Goal: Information Seeking & Learning: Learn about a topic

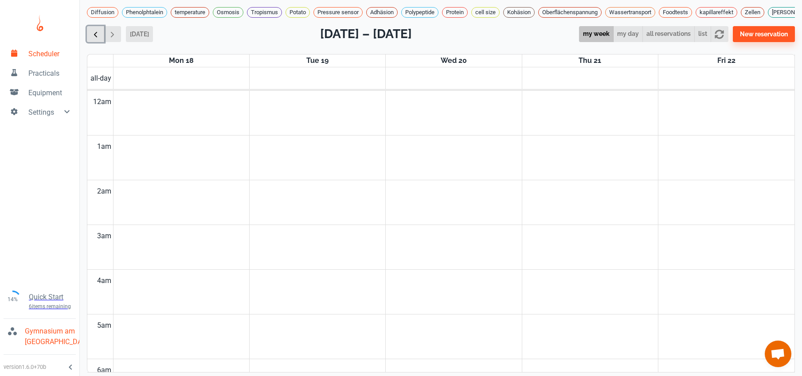
click at [103, 37] on button "button" at bounding box center [95, 34] width 17 height 16
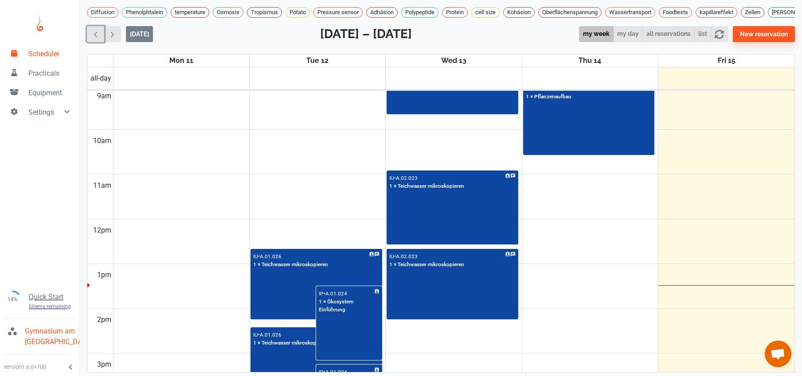
scroll to position [514, 0]
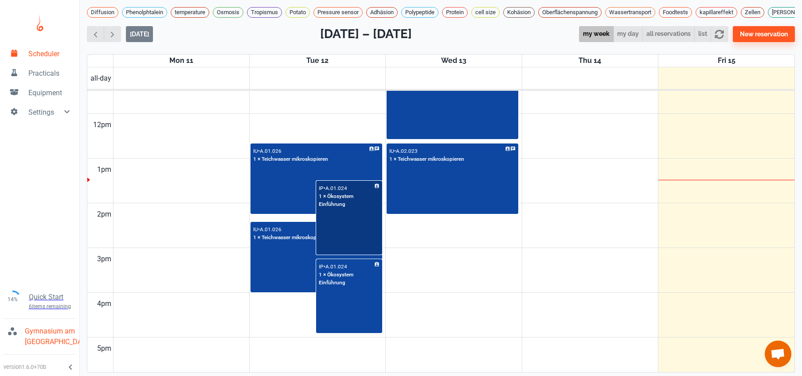
click at [353, 242] on div "IP • A.01.024 1 × Ökosystem Einführung" at bounding box center [349, 218] width 64 height 73
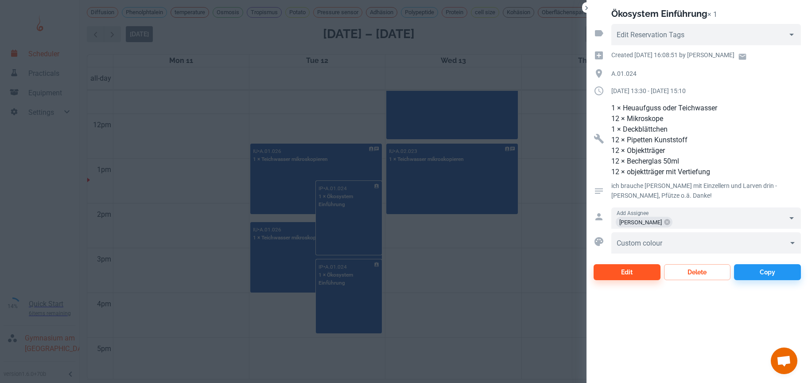
click at [339, 119] on div at bounding box center [404, 191] width 808 height 383
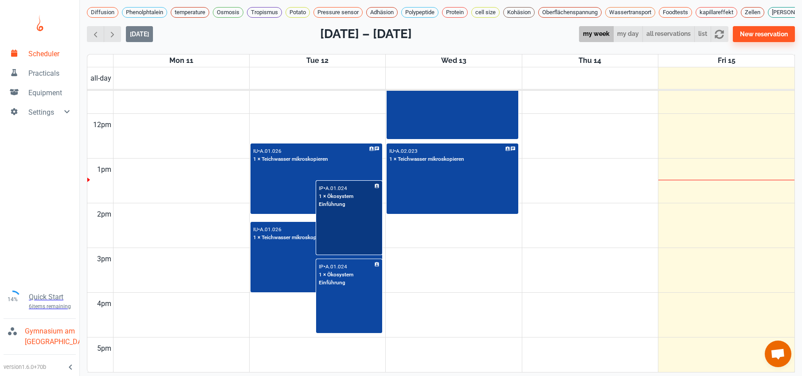
click at [348, 246] on div "IP • A.01.024 1 × Ökosystem Einführung" at bounding box center [349, 218] width 64 height 73
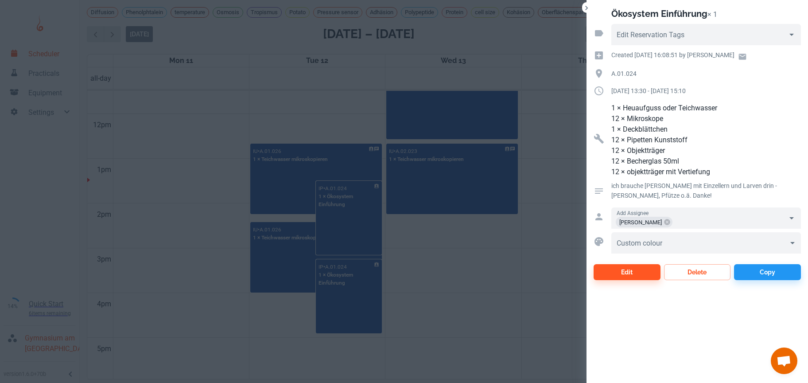
drag, startPoint x: 532, startPoint y: 305, endPoint x: 518, endPoint y: 306, distance: 14.6
click at [531, 306] on div at bounding box center [404, 191] width 808 height 383
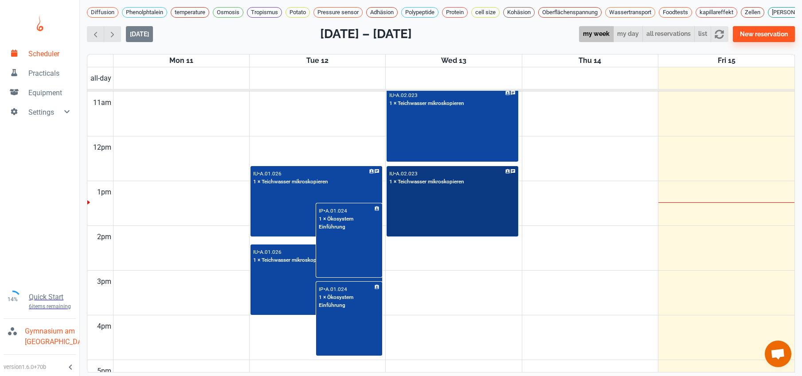
scroll to position [354, 0]
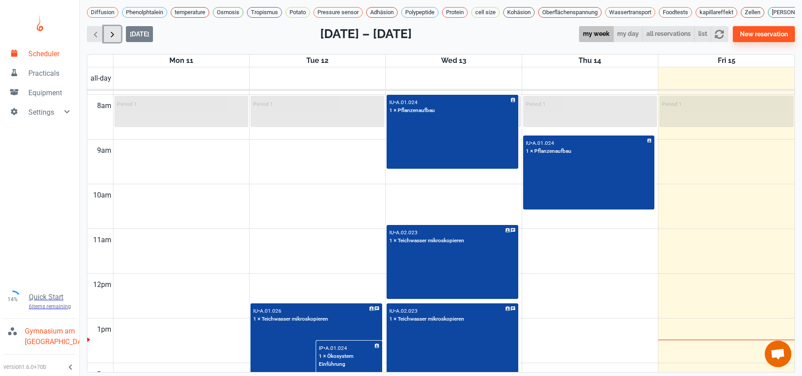
click at [111, 39] on span "button" at bounding box center [112, 34] width 9 height 9
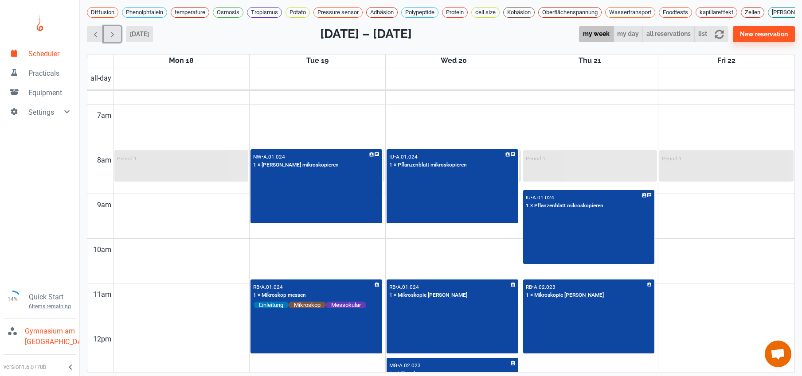
scroll to position [298, 0]
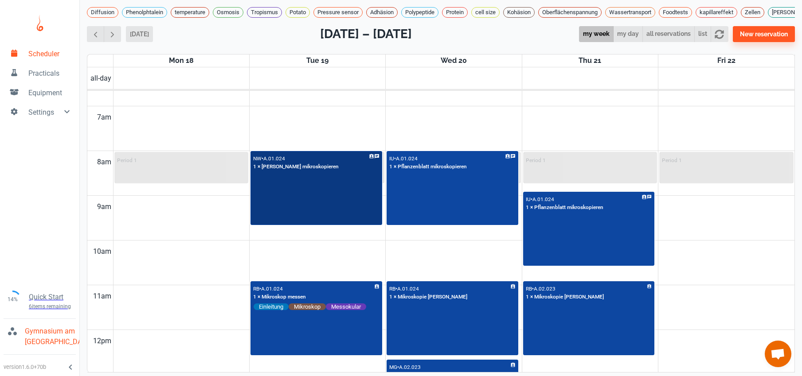
click at [271, 208] on div "NW • A.01.024 1 × [PERSON_NAME] mikroskopieren" at bounding box center [316, 188] width 130 height 73
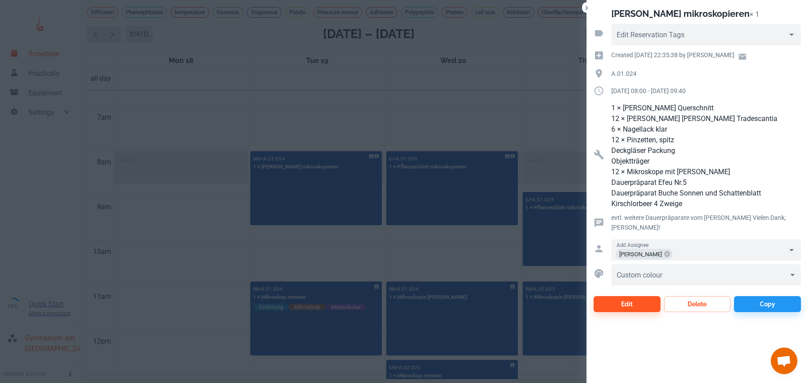
click at [266, 250] on div at bounding box center [404, 191] width 808 height 383
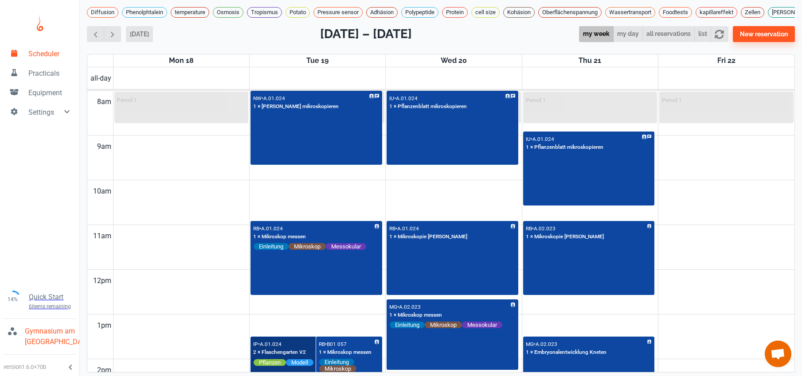
scroll to position [368, 0]
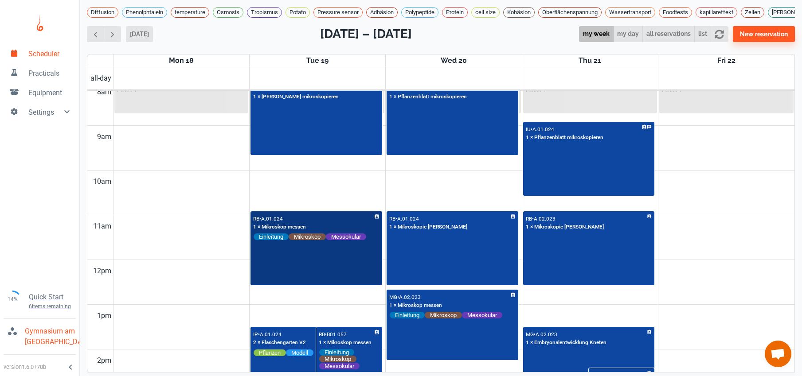
click at [306, 280] on div "RB • A.01.024 1 × Mikroskop messen Einleitung Mikroskop Messokular" at bounding box center [316, 248] width 130 height 73
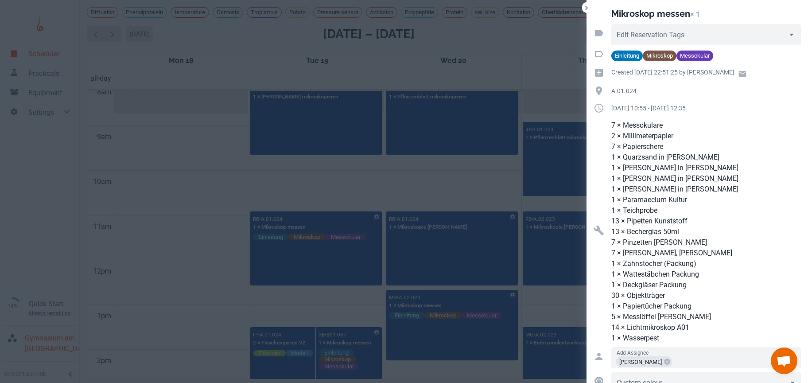
click at [482, 194] on div at bounding box center [404, 191] width 808 height 383
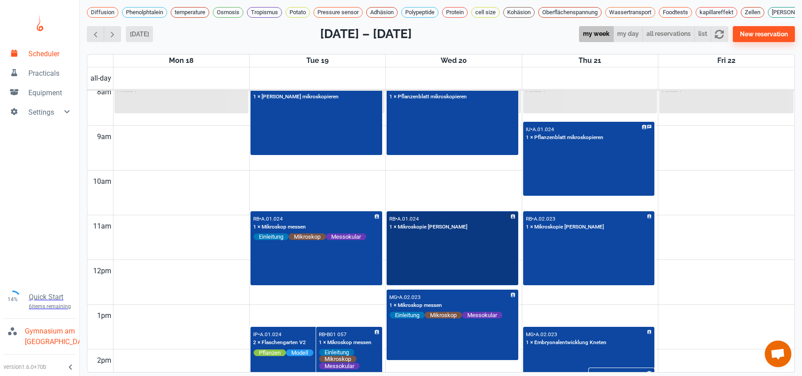
drag, startPoint x: 472, startPoint y: 243, endPoint x: 470, endPoint y: 257, distance: 14.8
click at [470, 257] on div "RB • A.01.024 1 × Mikroskopie [PERSON_NAME]" at bounding box center [452, 248] width 130 height 73
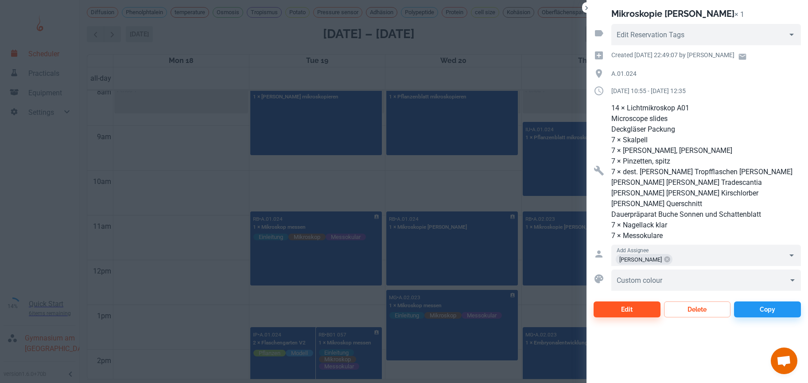
click at [374, 305] on div at bounding box center [404, 191] width 808 height 383
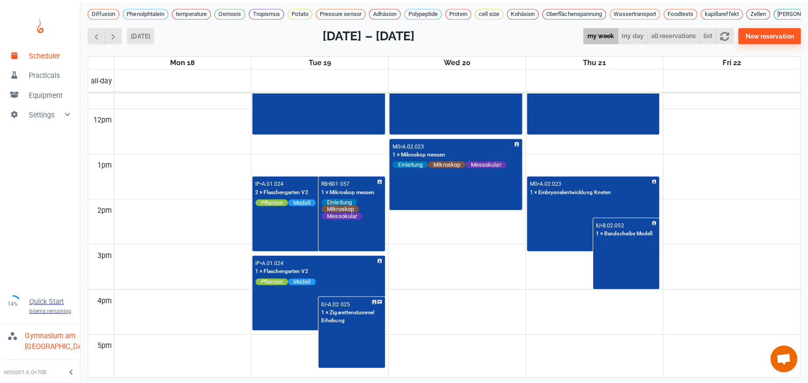
scroll to position [353, 0]
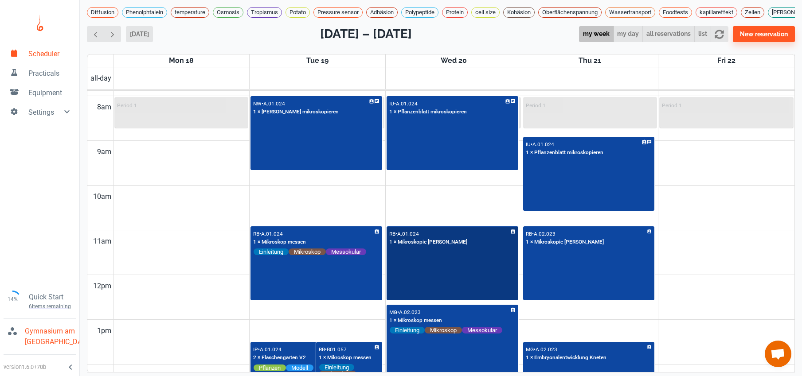
click at [464, 283] on div "RB • A.01.024 1 × Mikroskopie [PERSON_NAME]" at bounding box center [452, 263] width 130 height 73
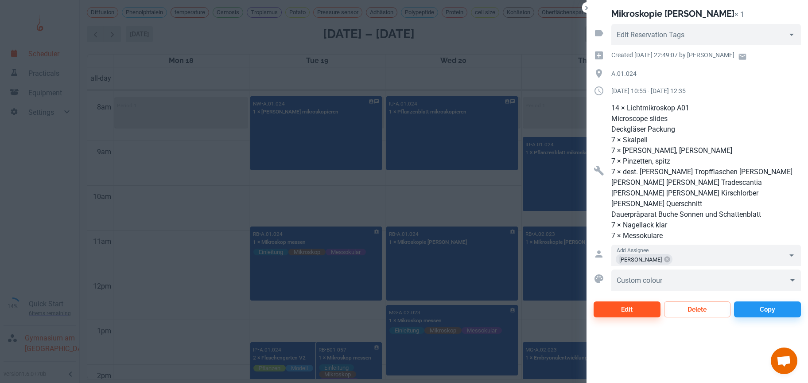
click at [420, 360] on div at bounding box center [404, 191] width 808 height 383
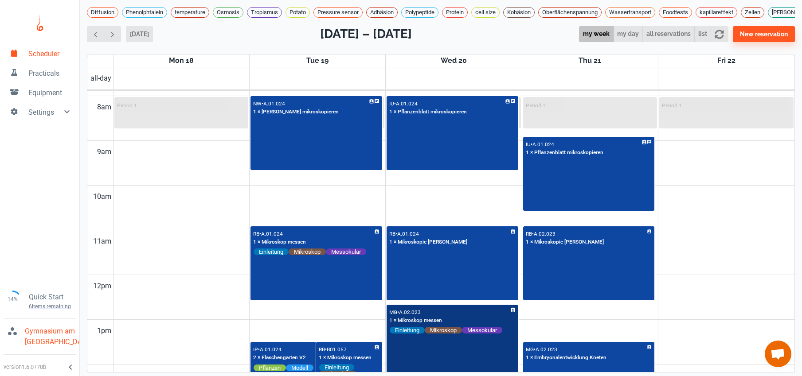
click at [421, 359] on div "MG • A.02.023 1 × Mikroskop messen Einleitung Mikroskop Messokular" at bounding box center [452, 340] width 130 height 69
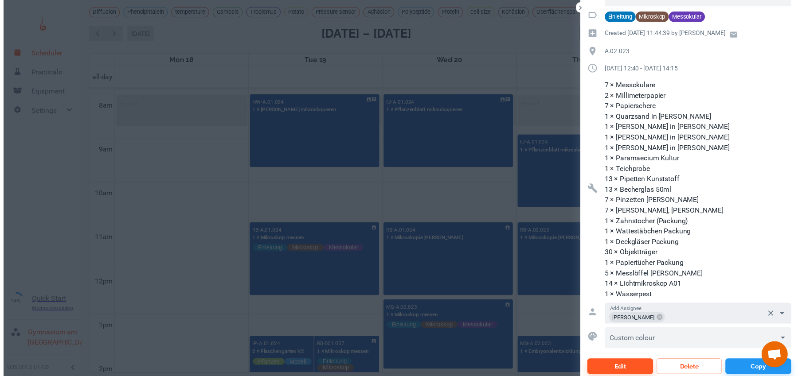
scroll to position [43, 0]
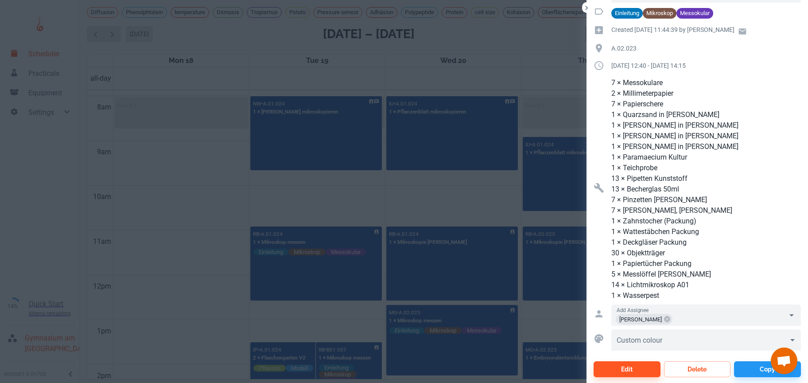
click at [225, 232] on div at bounding box center [404, 191] width 808 height 383
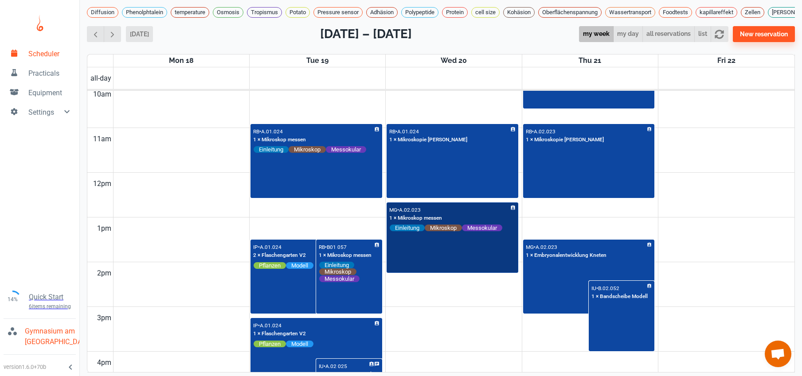
scroll to position [465, 0]
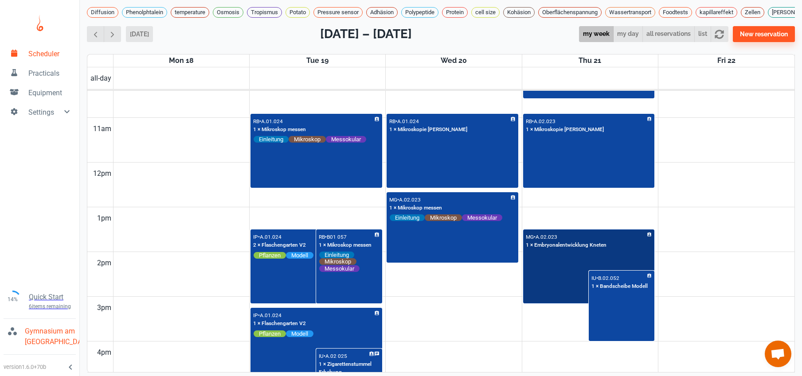
click at [525, 296] on div "MG • A.02.023 1 × Embryonalentwicklung Kneten" at bounding box center [589, 266] width 130 height 73
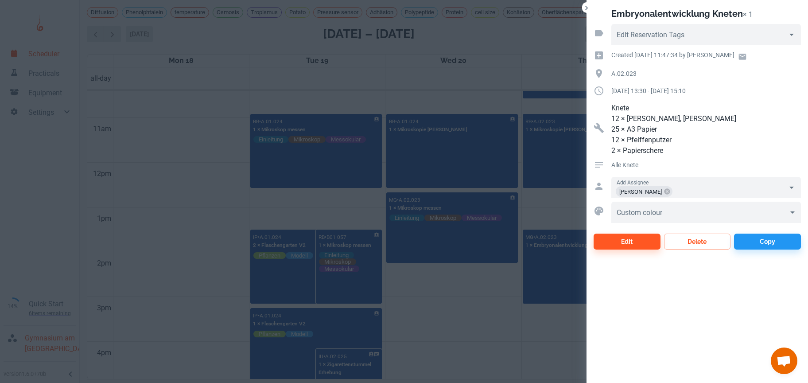
click at [504, 367] on div at bounding box center [404, 191] width 808 height 383
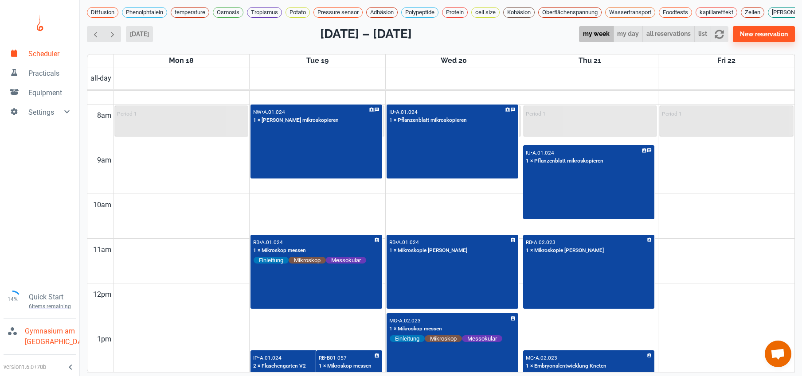
scroll to position [296, 0]
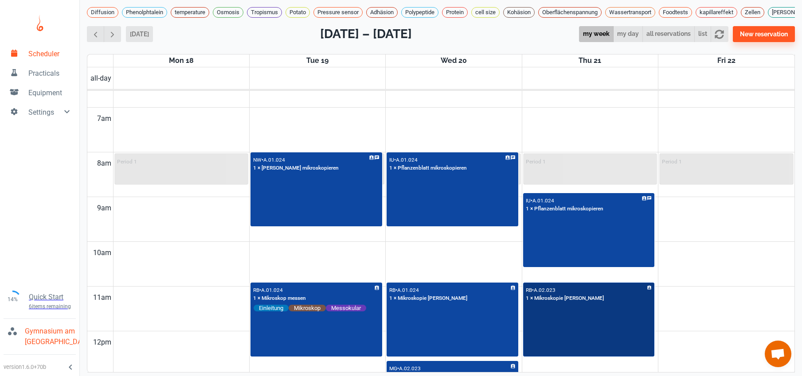
click at [559, 337] on div "RB • A.02.023 1 × Mikroskopie [PERSON_NAME]" at bounding box center [589, 320] width 130 height 73
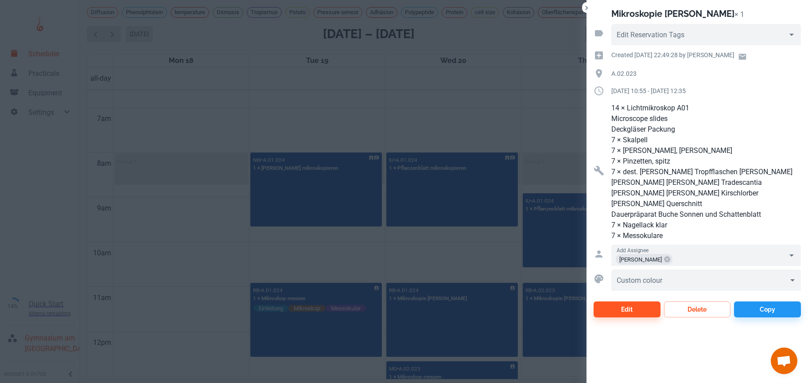
click at [459, 264] on div at bounding box center [404, 191] width 808 height 383
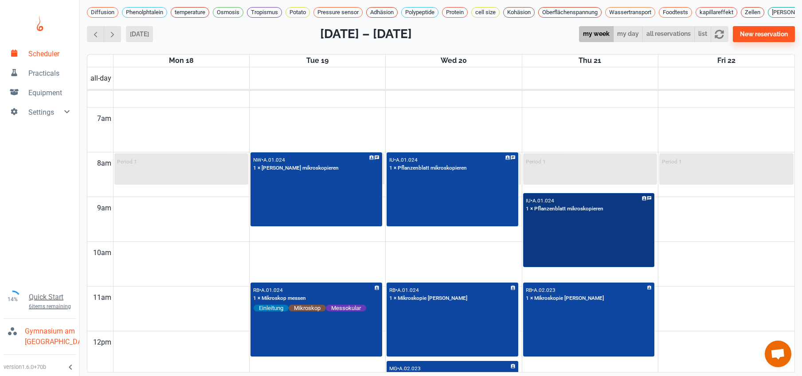
click at [537, 267] on div "IU • A.01.024 1 × Pflanzenblatt mikroskopieren" at bounding box center [589, 230] width 130 height 73
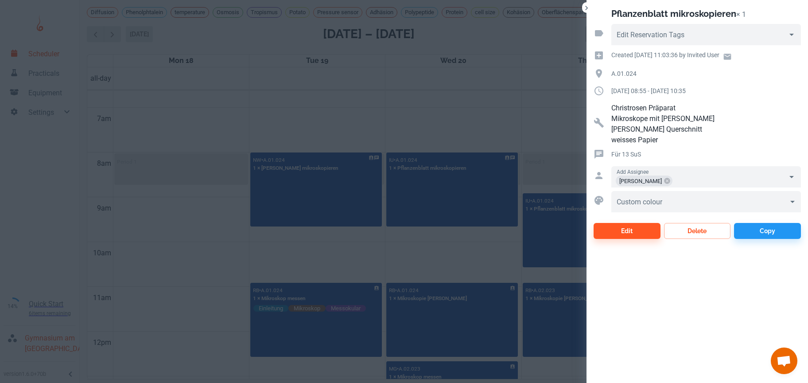
click at [468, 289] on div at bounding box center [404, 191] width 808 height 383
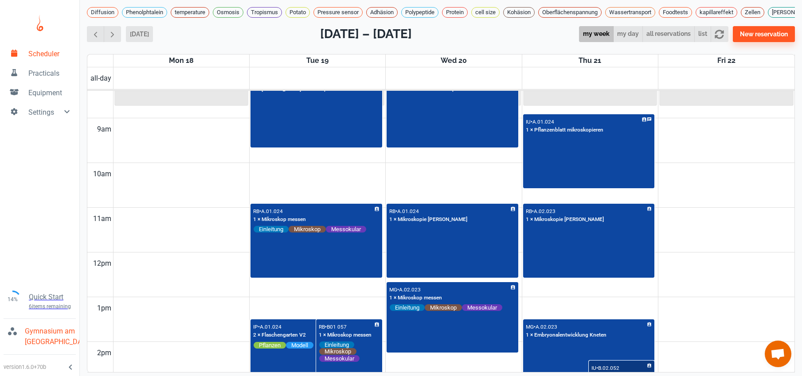
scroll to position [457, 0]
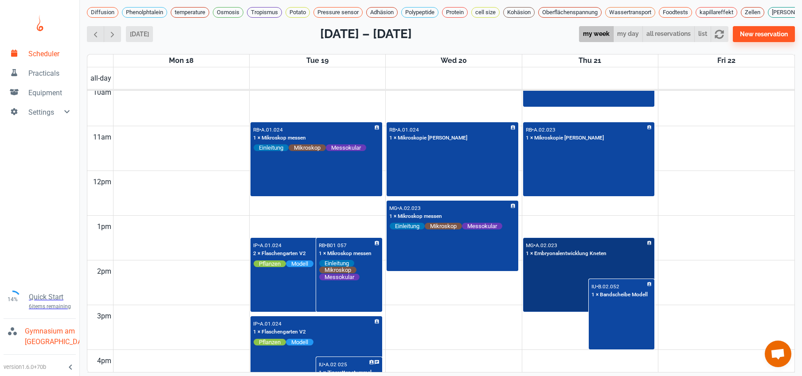
click at [536, 307] on div "MG • A.02.023 1 × Embryonalentwicklung Kneten" at bounding box center [589, 275] width 130 height 73
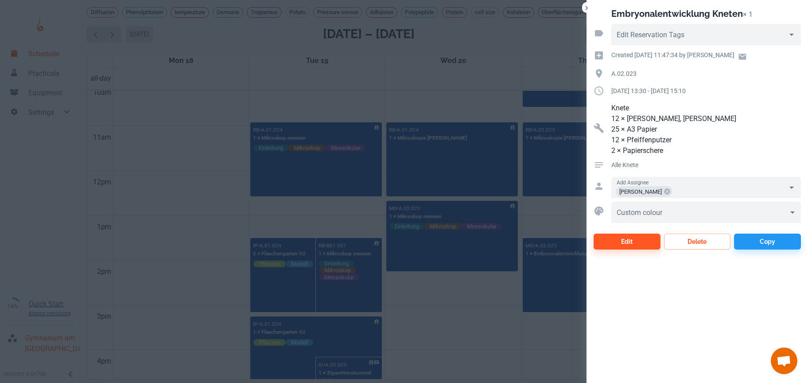
click at [428, 338] on div at bounding box center [404, 191] width 808 height 383
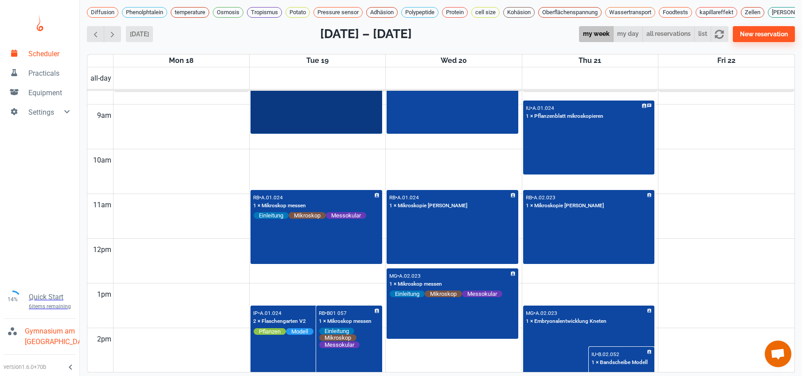
scroll to position [292, 0]
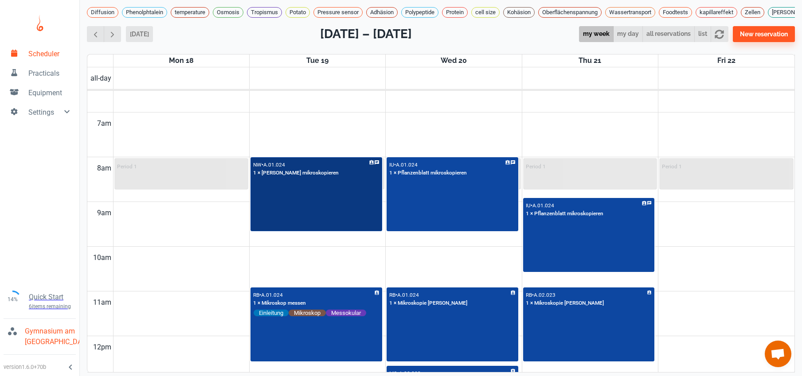
click at [319, 218] on div "NW • A.01.024 1 × [PERSON_NAME] mikroskopieren" at bounding box center [316, 194] width 130 height 73
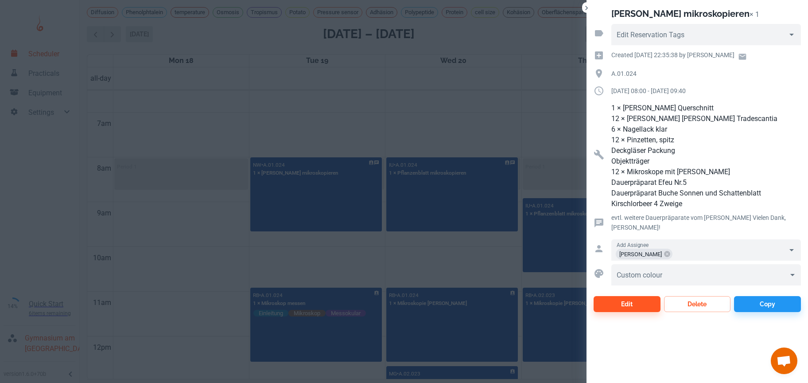
click at [400, 350] on div at bounding box center [404, 191] width 808 height 383
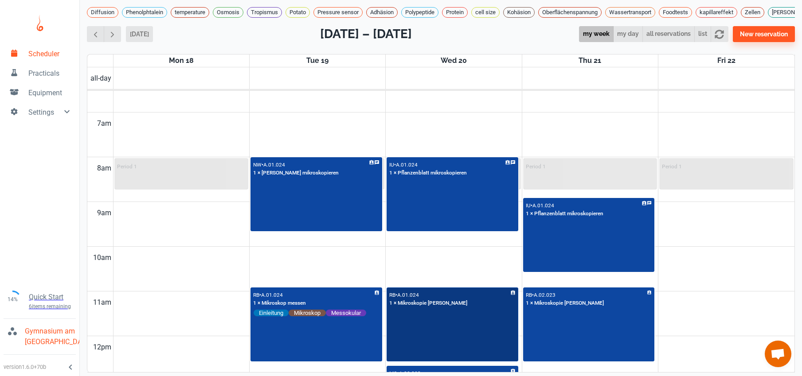
click at [400, 350] on div "RB • A.01.024 1 × Mikroskopie [PERSON_NAME]" at bounding box center [452, 324] width 130 height 73
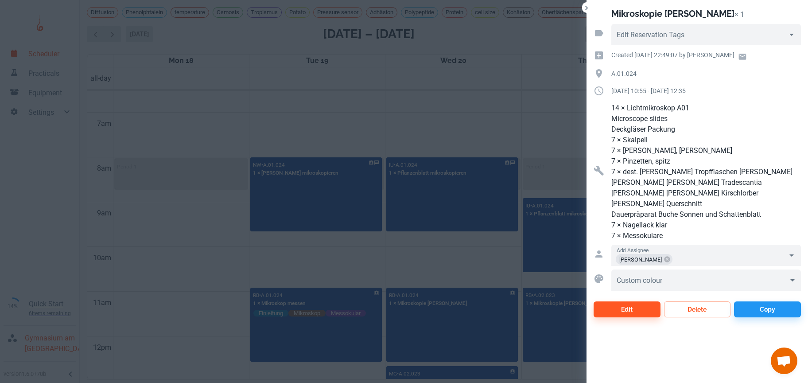
click at [356, 218] on div at bounding box center [404, 191] width 808 height 383
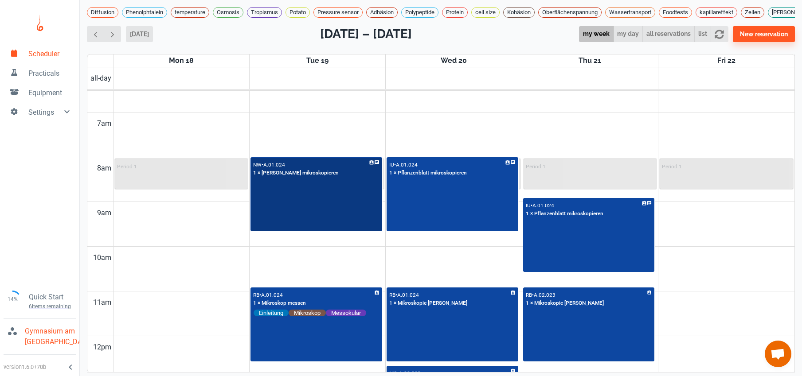
click at [356, 218] on div "NW • A.01.024 1 × [PERSON_NAME] mikroskopieren" at bounding box center [316, 194] width 130 height 73
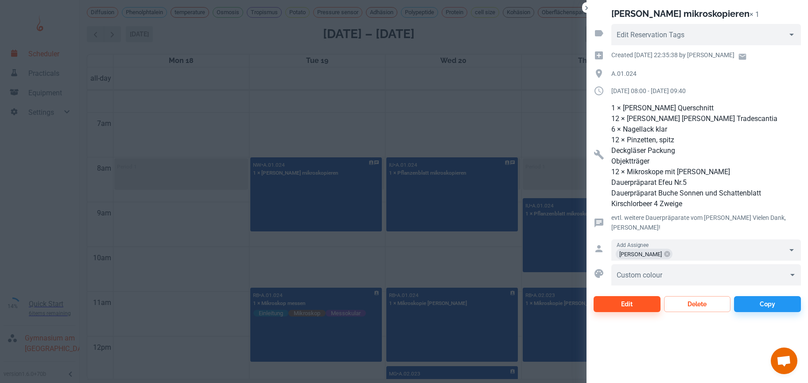
click at [78, 12] on div at bounding box center [404, 191] width 808 height 383
